Goal: Task Accomplishment & Management: Manage account settings

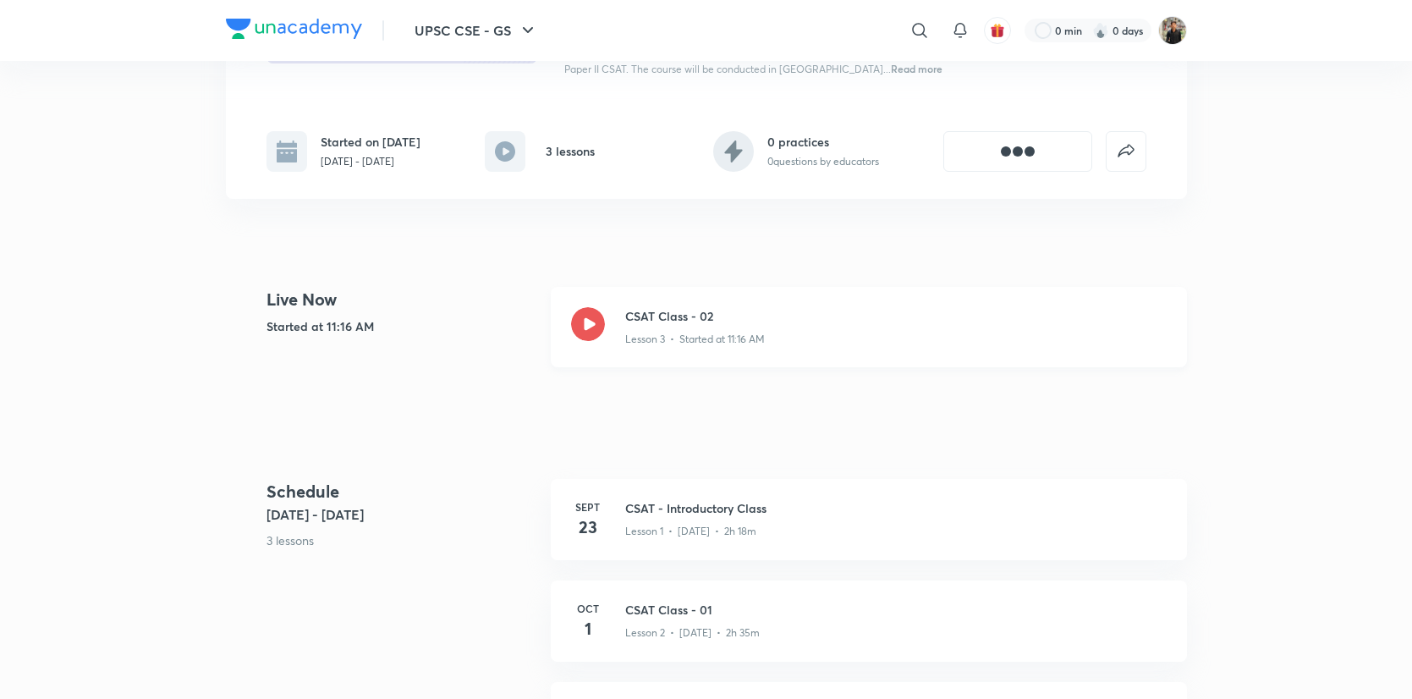
click at [590, 335] on icon at bounding box center [588, 324] width 34 height 34
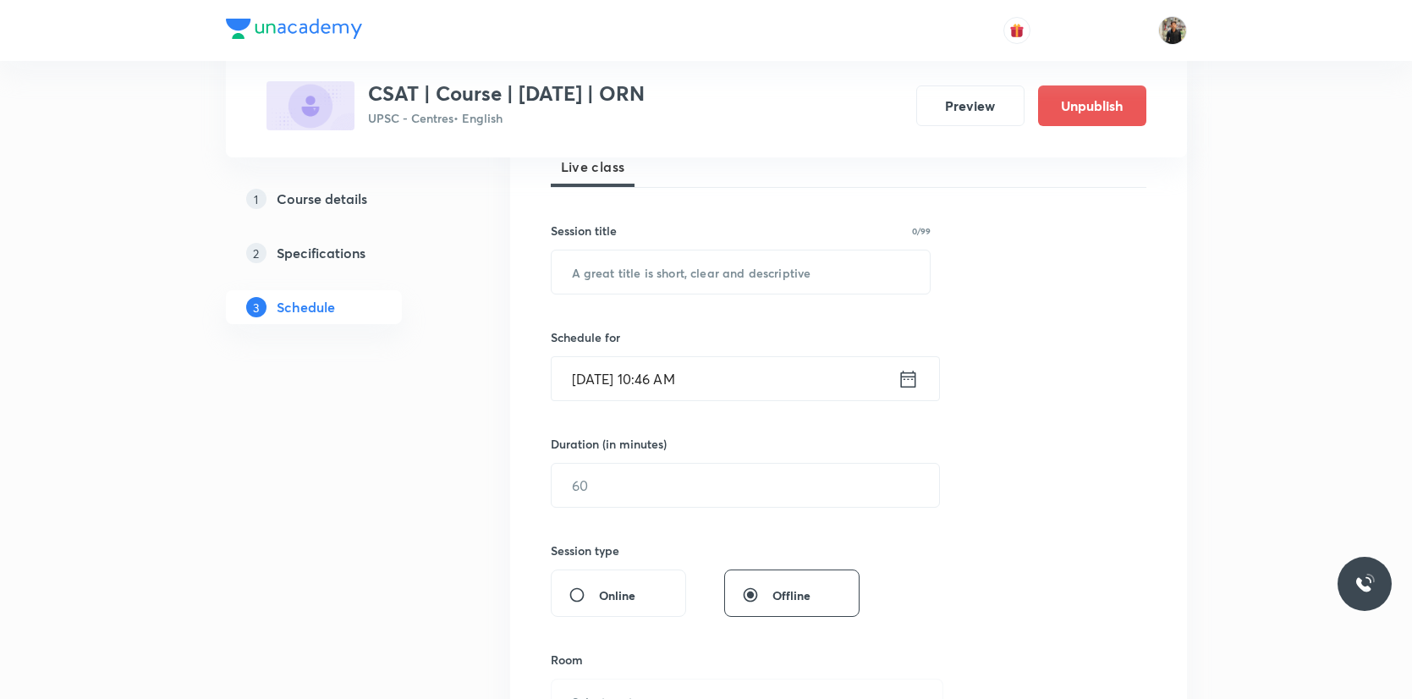
scroll to position [227, 0]
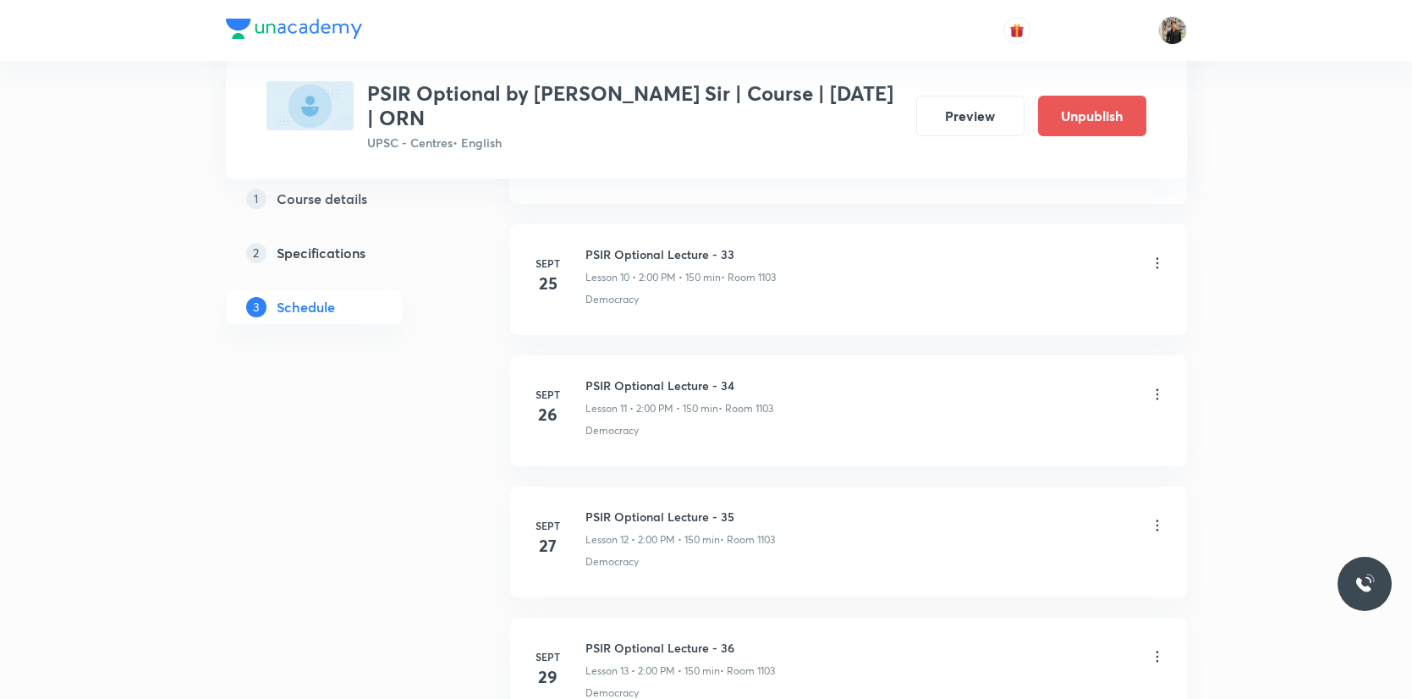
scroll to position [2645, 0]
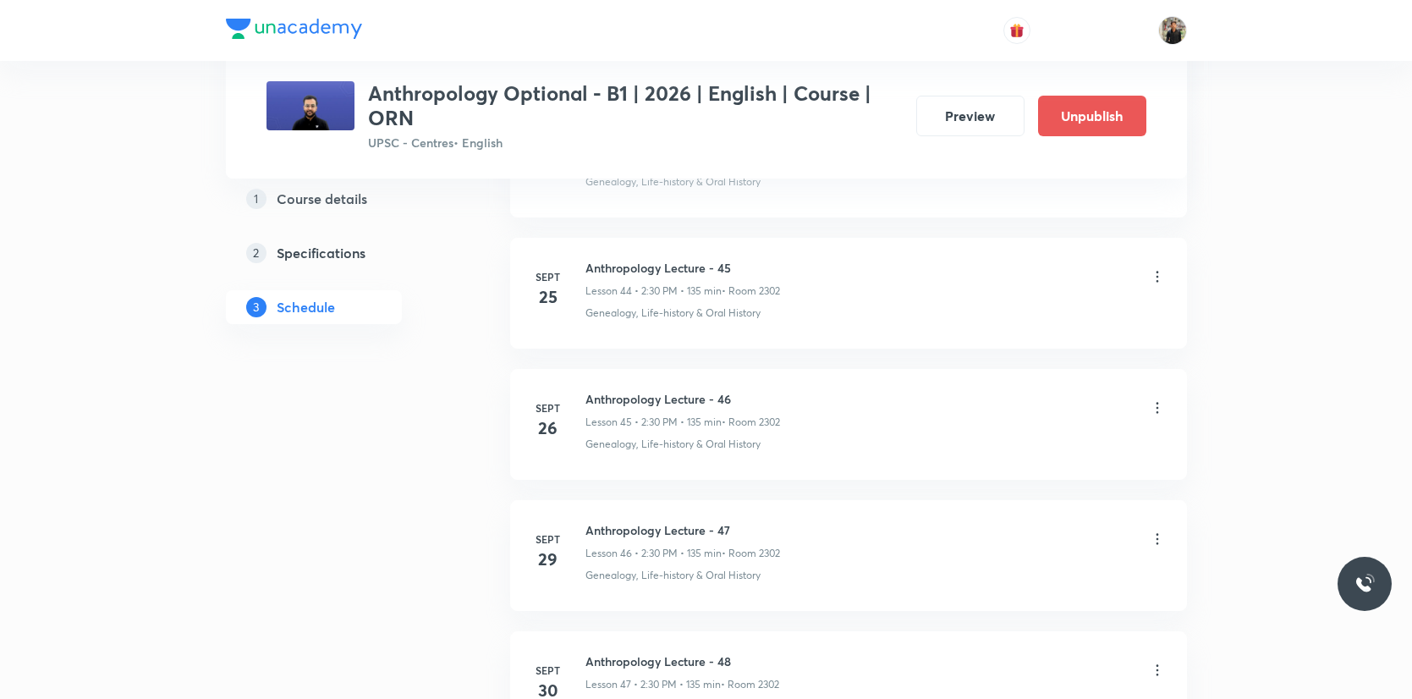
scroll to position [7103, 0]
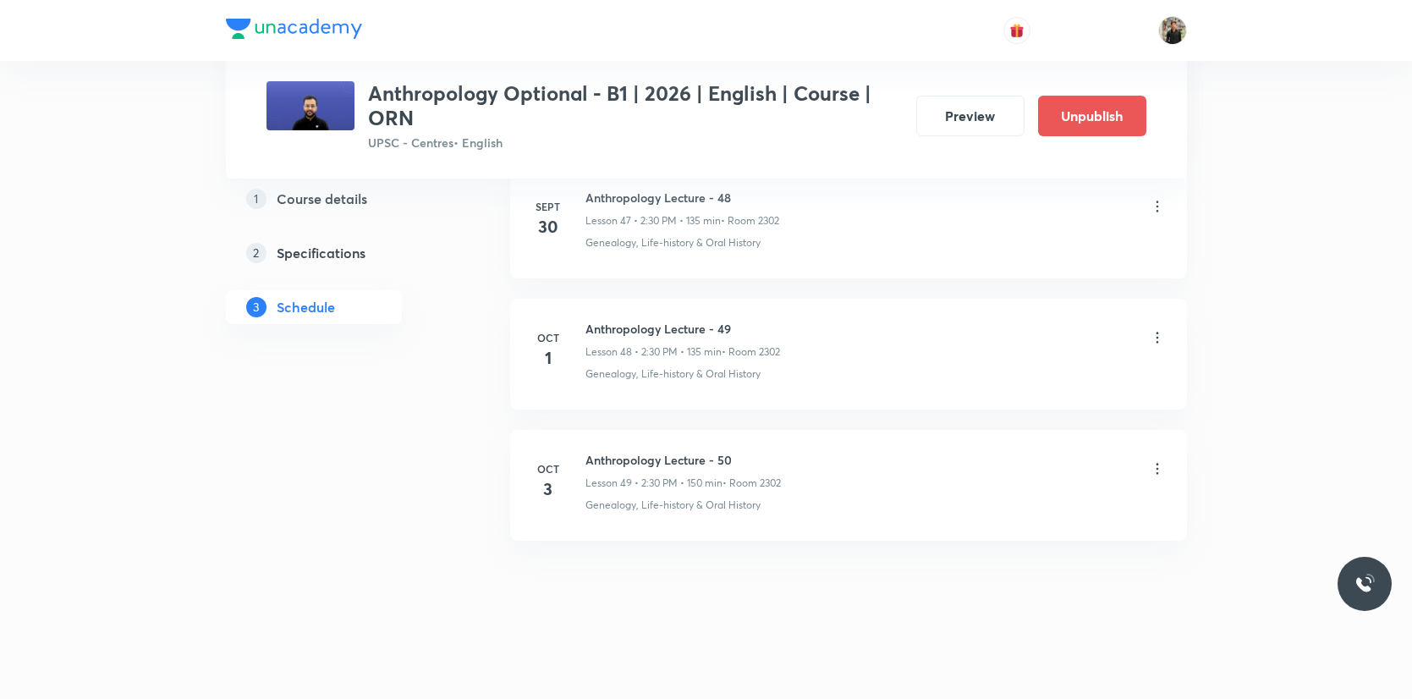
click at [1157, 474] on icon at bounding box center [1157, 469] width 3 height 11
click at [1019, 514] on li "Edit" at bounding box center [1072, 511] width 185 height 31
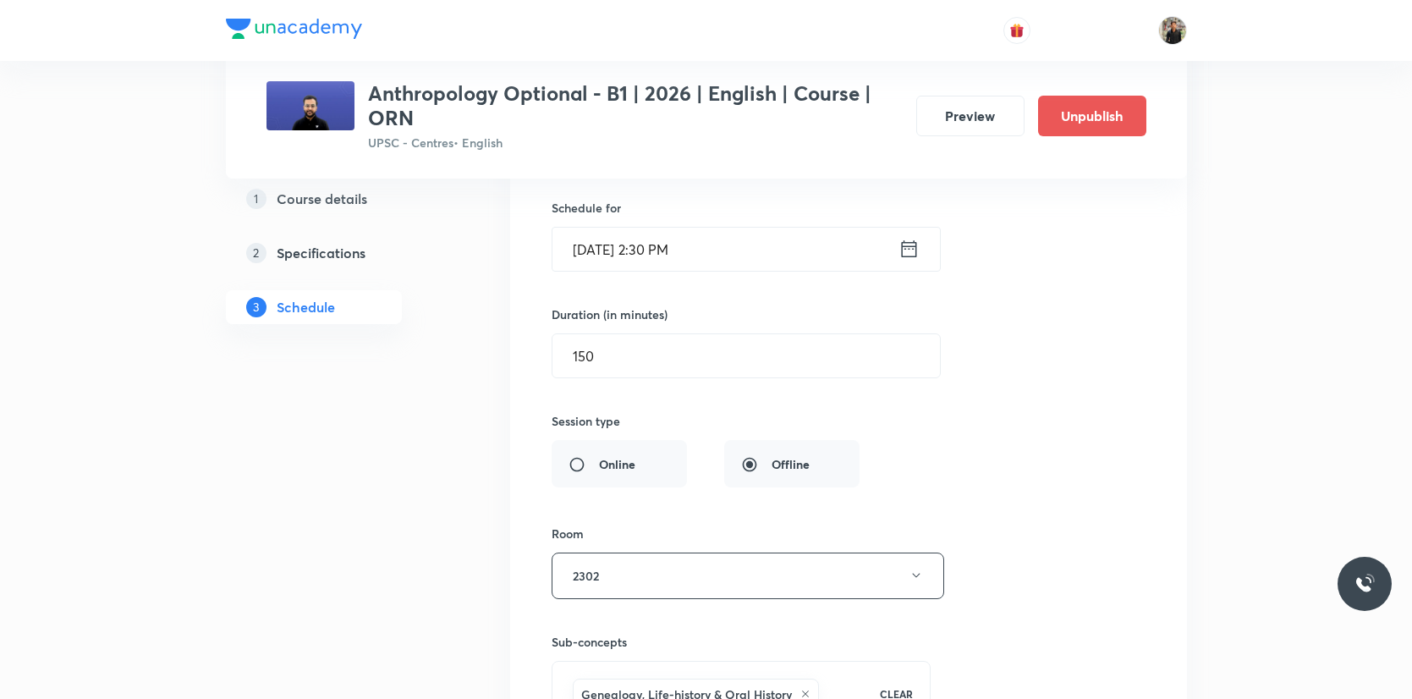
scroll to position [6687, 0]
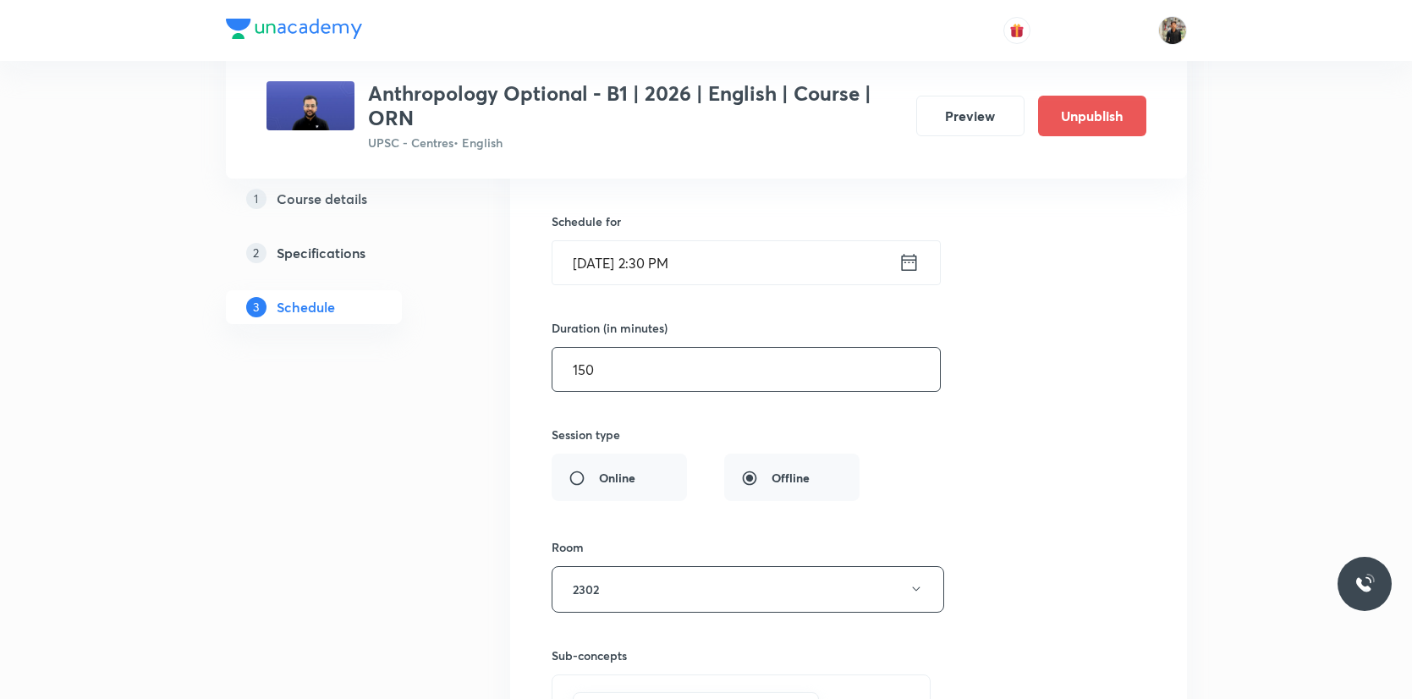
click at [690, 380] on input "150" at bounding box center [745, 369] width 387 height 43
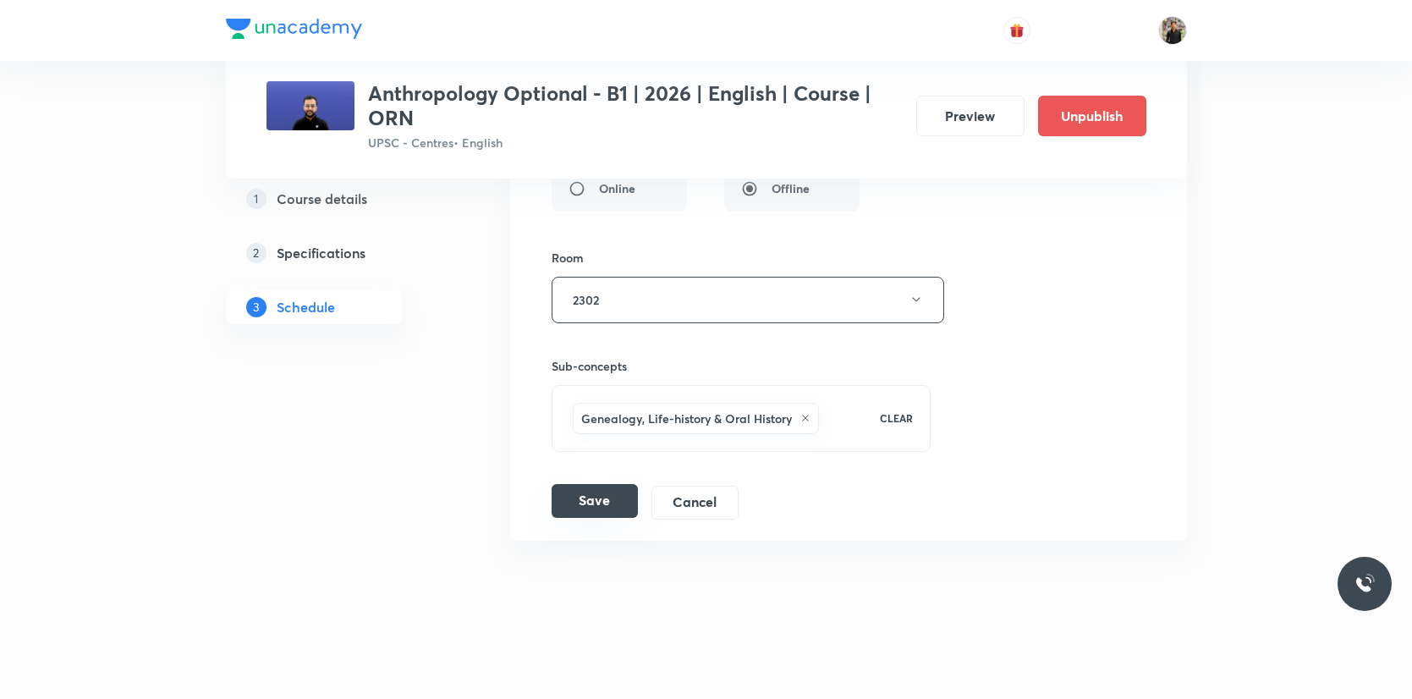
type input "135"
click at [621, 516] on button "Save" at bounding box center [595, 501] width 86 height 34
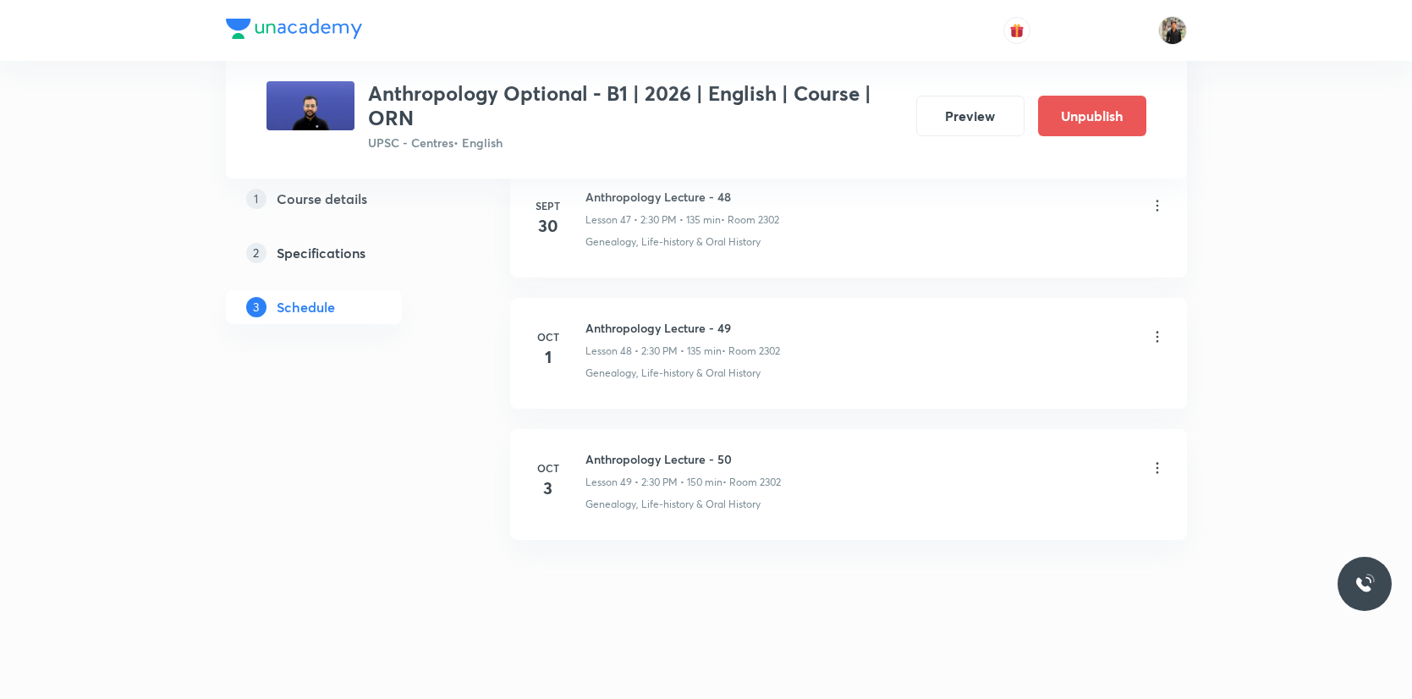
scroll to position [6325, 0]
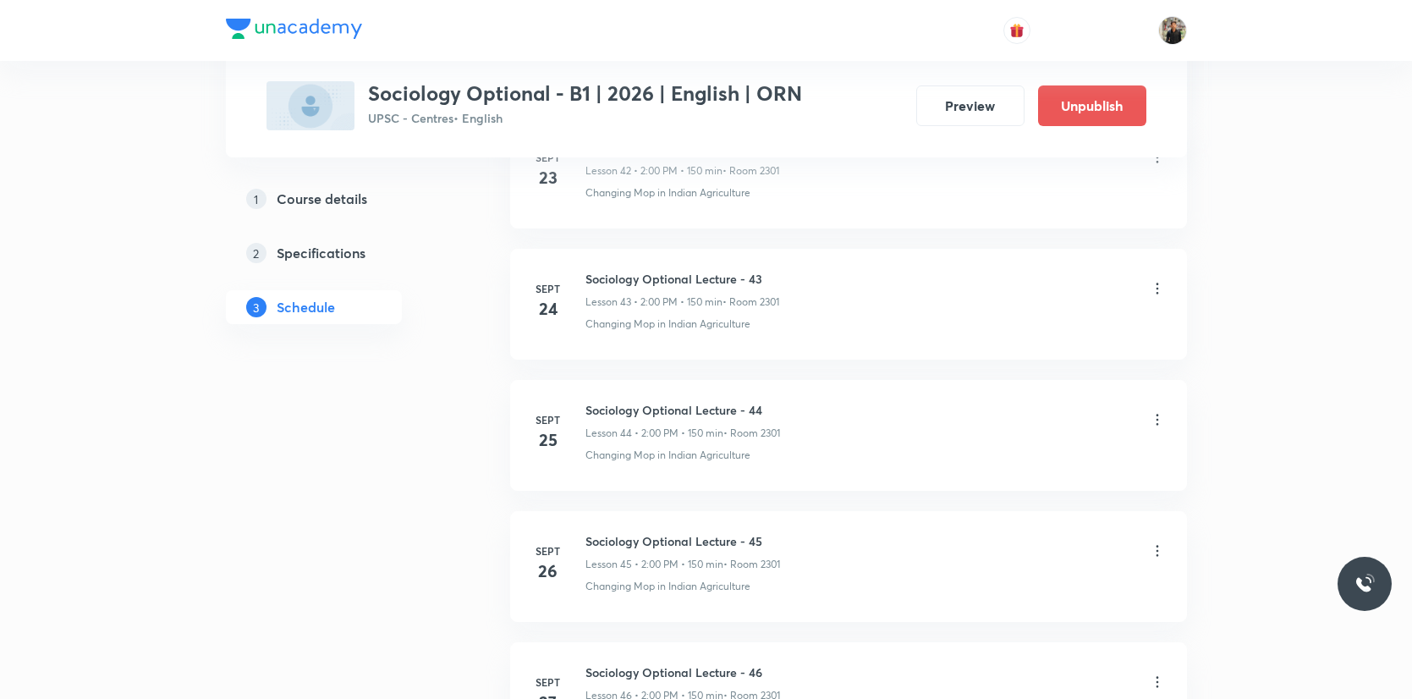
scroll to position [7191, 0]
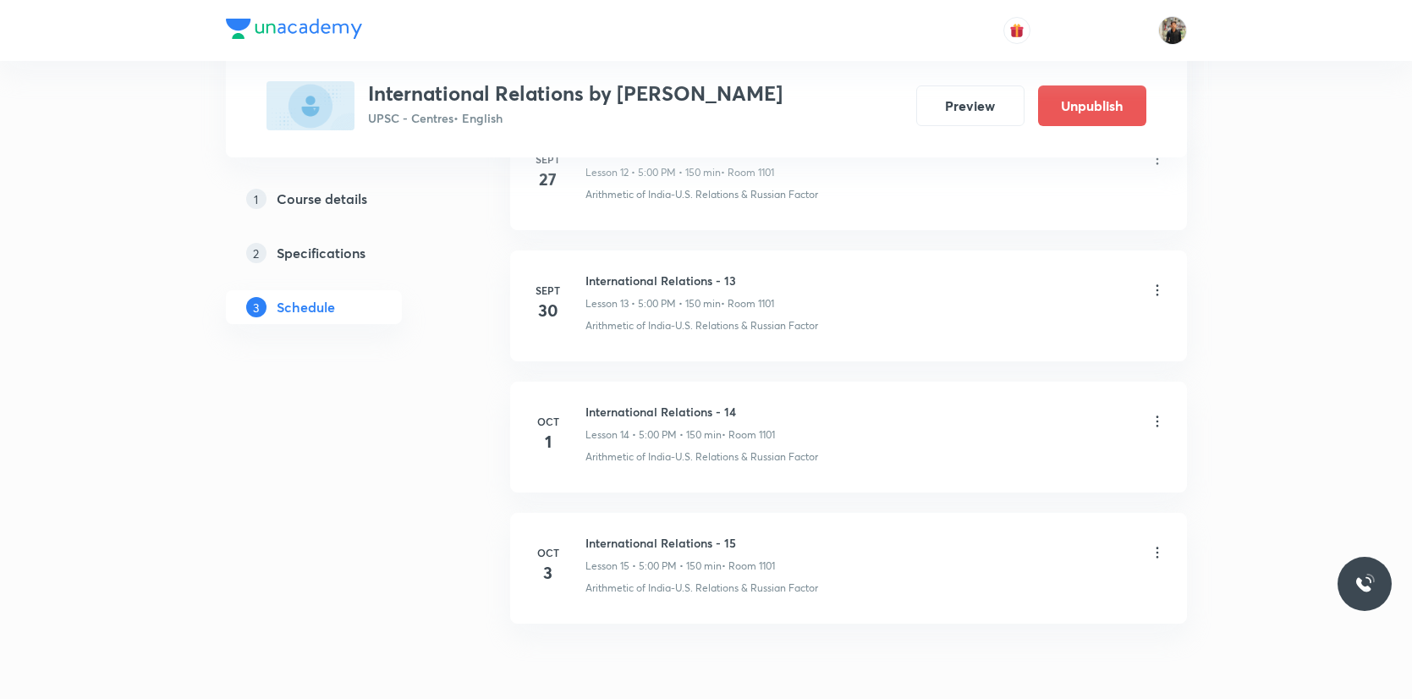
scroll to position [2624, 0]
